Goal: Find specific page/section: Find specific page/section

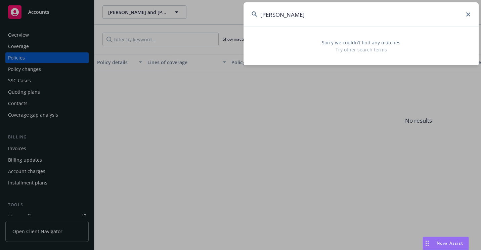
click at [250, 37] on div "[PERSON_NAME] Sorry we couldn’t find any matches Try other search terms" at bounding box center [360, 33] width 235 height 63
drag, startPoint x: 314, startPoint y: 14, endPoint x: 246, endPoint y: 25, distance: 69.3
click at [244, 28] on div "VSEQ453270 Sorry we couldn’t find any matches Try other search terms" at bounding box center [360, 33] width 235 height 63
paste input "[PERSON_NAME]"
drag, startPoint x: 302, startPoint y: 20, endPoint x: 249, endPoint y: 29, distance: 53.9
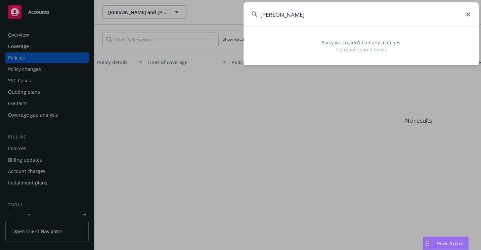
click at [249, 29] on div "[PERSON_NAME] Sorry we couldn’t find any matches Try other search terms" at bounding box center [360, 33] width 235 height 63
paste input "996322380 203 1"
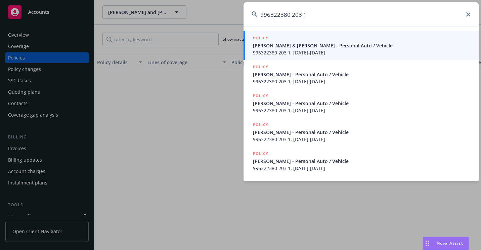
type input "996322380 203 1"
click at [281, 47] on span "[PERSON_NAME] & [PERSON_NAME] - Personal Auto / Vehicle" at bounding box center [362, 45] width 218 height 7
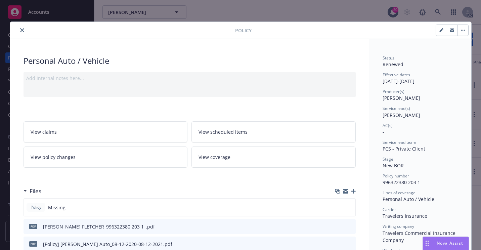
click at [23, 30] on button "close" at bounding box center [22, 30] width 8 height 8
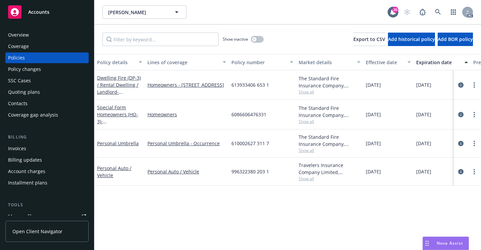
click at [280, 10] on div "[PERSON_NAME] [PERSON_NAME] [PERSON_NAME]" at bounding box center [244, 11] width 285 height 13
click at [49, 38] on div "Overview" at bounding box center [47, 35] width 78 height 11
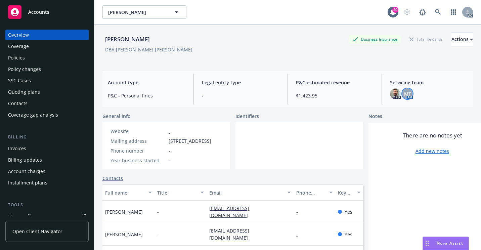
click at [409, 95] on div "MT" at bounding box center [407, 93] width 11 height 11
click at [435, 13] on icon at bounding box center [438, 12] width 6 height 6
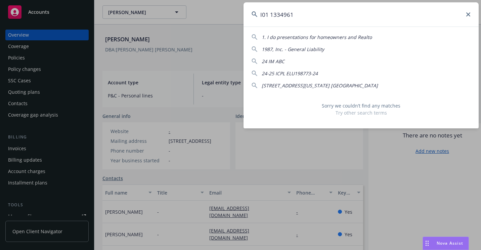
click at [468, 16] on input "I01 1334961" at bounding box center [360, 14] width 235 height 24
type input "I01 1334961"
click at [469, 16] on icon at bounding box center [468, 14] width 4 height 4
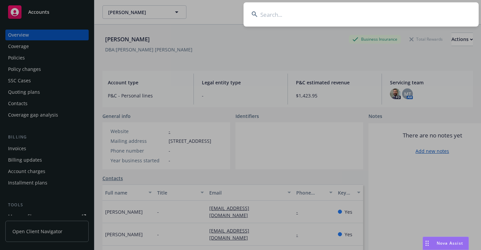
click at [275, 10] on input at bounding box center [360, 14] width 235 height 24
paste input "U01 1335298"
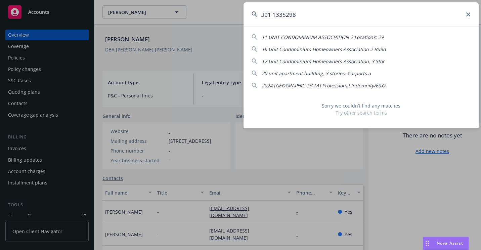
type input "U01 1335298"
